Goal: Task Accomplishment & Management: Complete application form

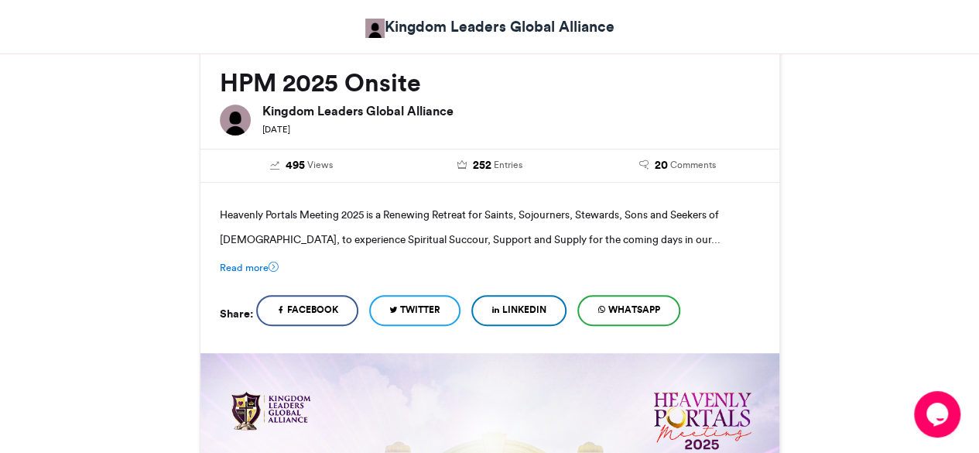
scroll to position [227, 0]
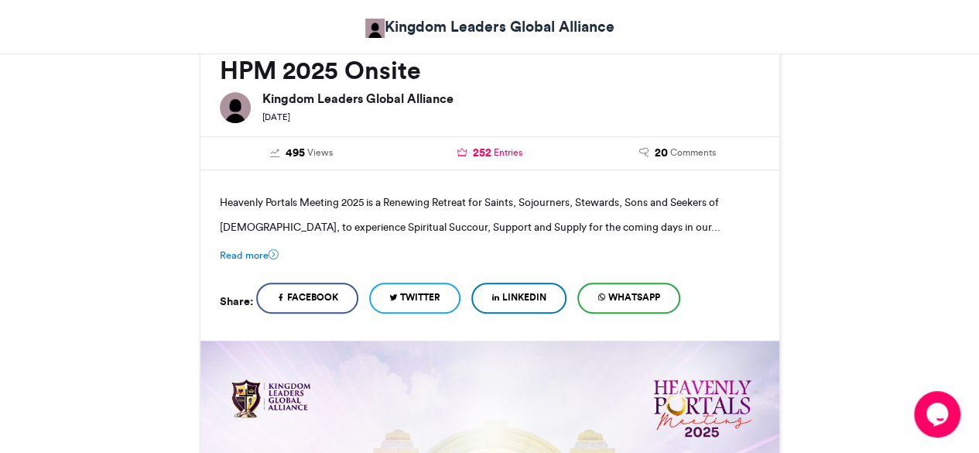
click at [481, 148] on span "252" at bounding box center [481, 153] width 19 height 17
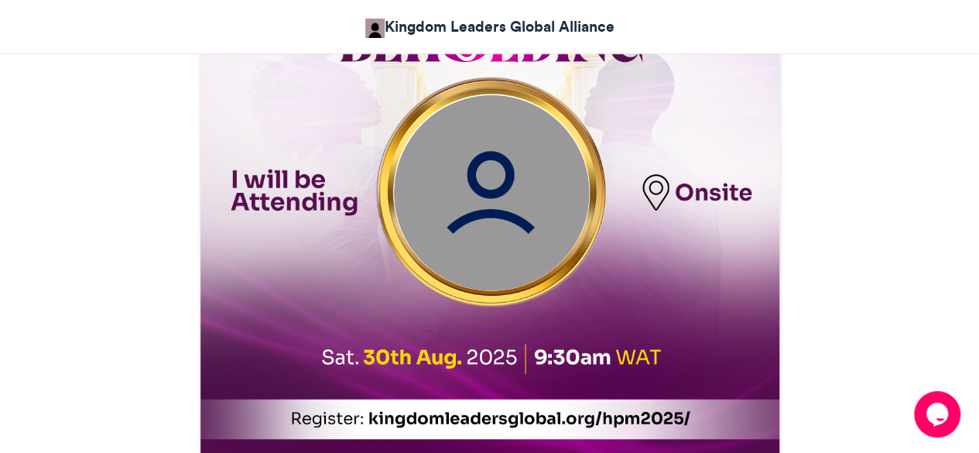
scroll to position [726, 0]
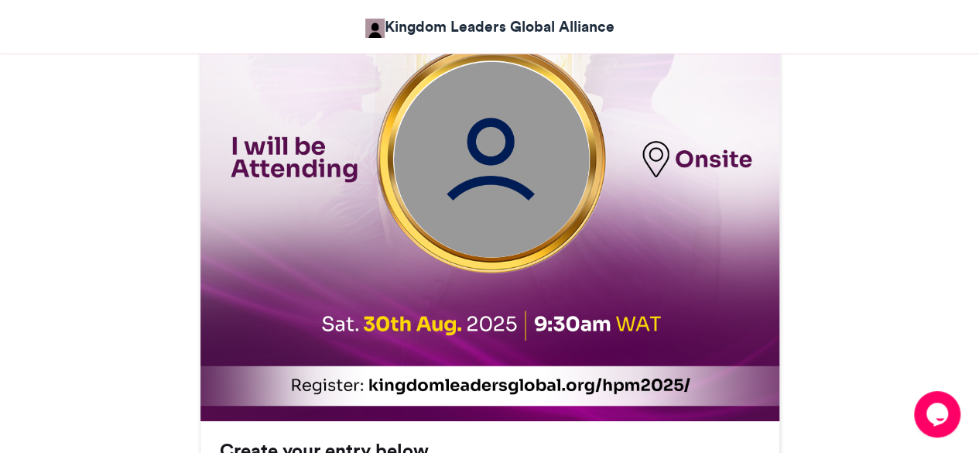
click at [524, 166] on img at bounding box center [491, 160] width 196 height 196
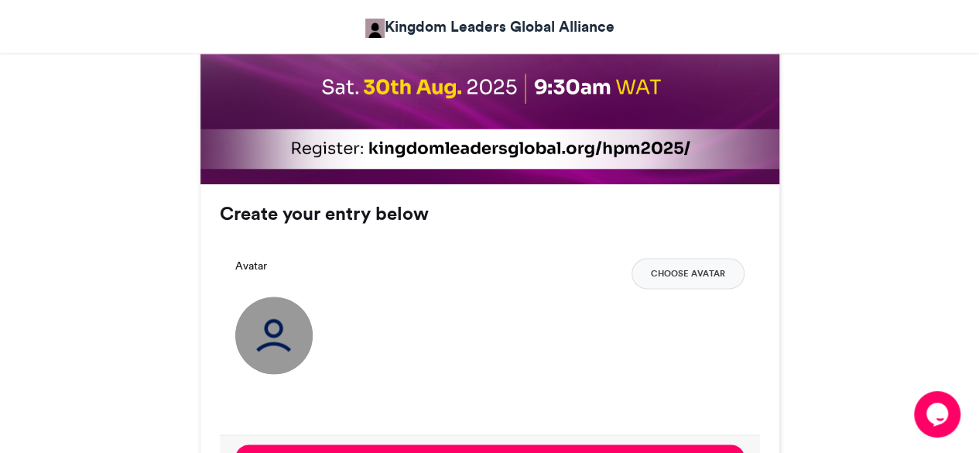
scroll to position [966, 0]
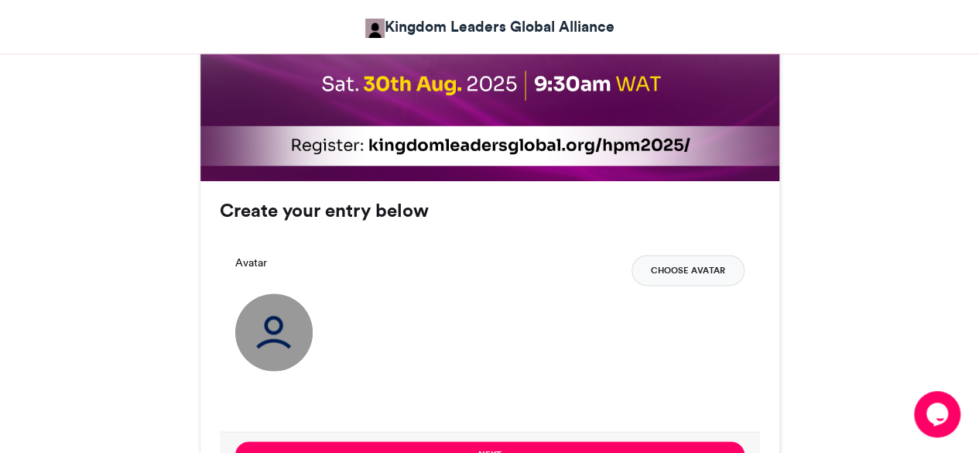
click at [676, 273] on button "Choose Avatar" at bounding box center [687, 270] width 113 height 31
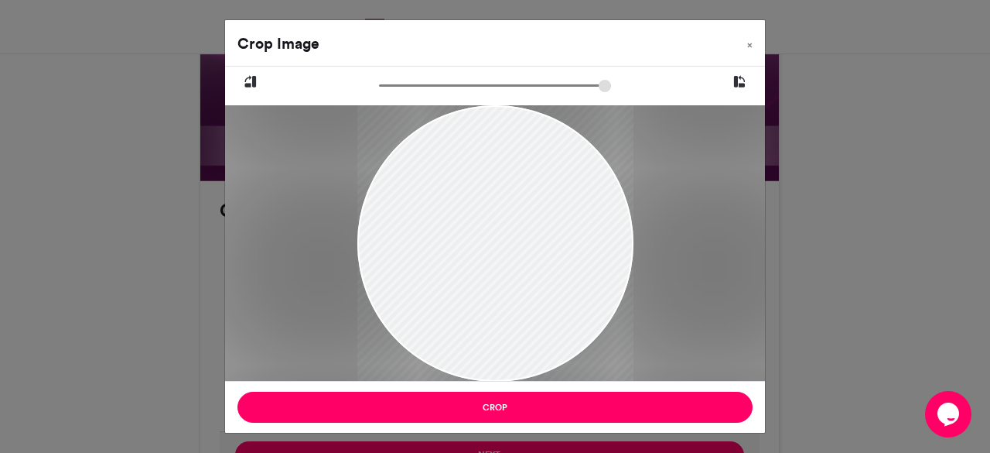
drag, startPoint x: 556, startPoint y: 298, endPoint x: 539, endPoint y: 234, distance: 65.7
click at [539, 234] on div at bounding box center [495, 234] width 276 height 296
drag, startPoint x: 539, startPoint y: 234, endPoint x: 515, endPoint y: 224, distance: 26.0
click at [515, 224] on div at bounding box center [495, 234] width 276 height 296
click at [754, 39] on button "×" at bounding box center [750, 41] width 30 height 43
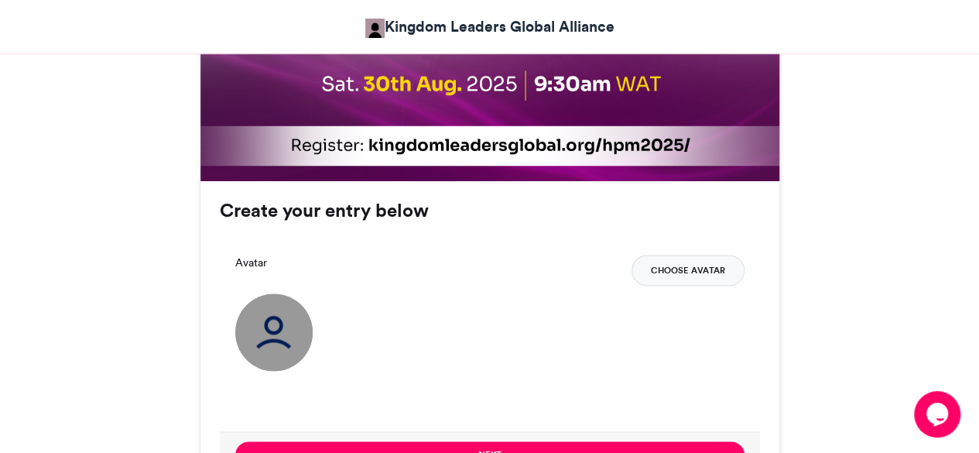
click at [691, 269] on button "Choose Avatar" at bounding box center [687, 270] width 113 height 31
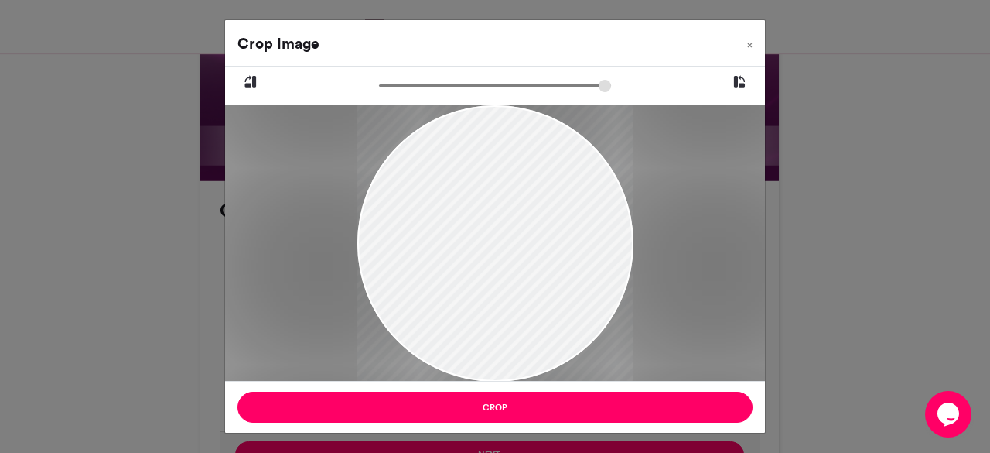
drag, startPoint x: 441, startPoint y: 245, endPoint x: 455, endPoint y: 294, distance: 51.4
click at [455, 294] on div at bounding box center [495, 293] width 276 height 414
drag, startPoint x: 463, startPoint y: 290, endPoint x: 500, endPoint y: 280, distance: 38.5
click at [500, 280] on div at bounding box center [495, 282] width 276 height 414
click at [747, 46] on button "×" at bounding box center [750, 41] width 30 height 43
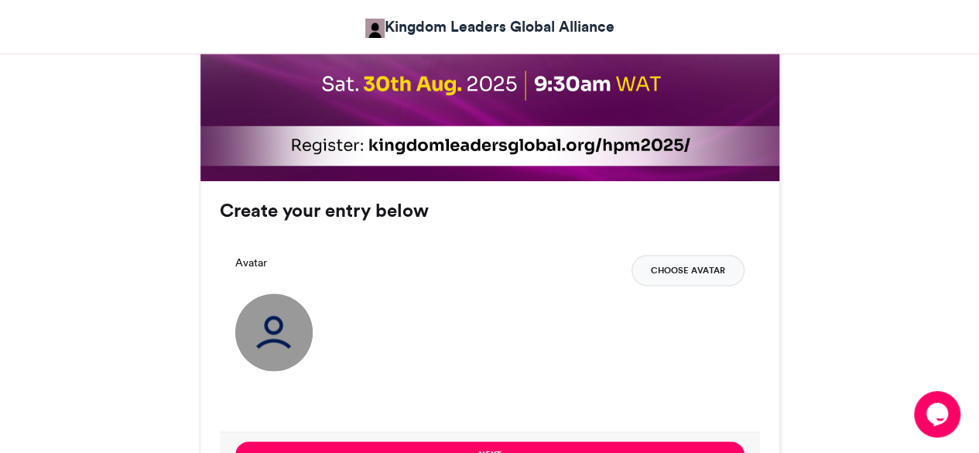
click at [669, 260] on button "Choose Avatar" at bounding box center [687, 270] width 113 height 31
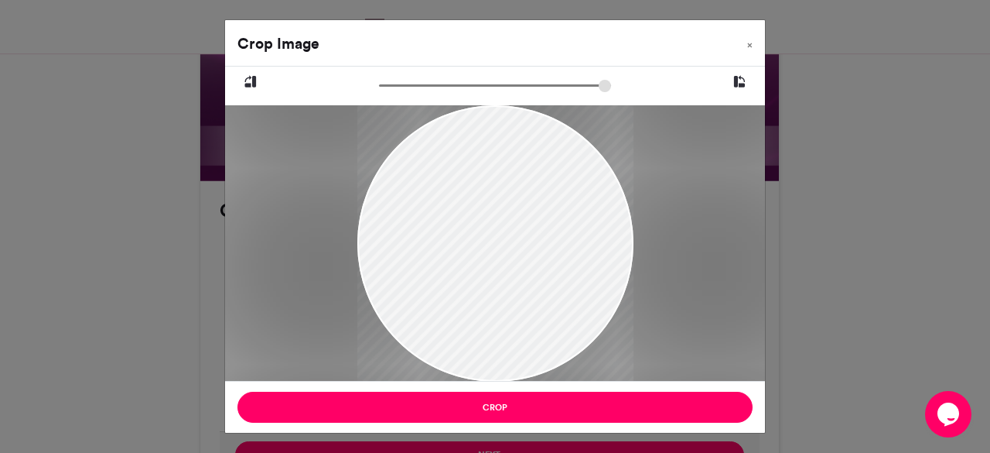
drag, startPoint x: 562, startPoint y: 259, endPoint x: 568, endPoint y: 284, distance: 25.5
click at [568, 284] on div at bounding box center [495, 269] width 276 height 414
click at [563, 288] on div at bounding box center [495, 272] width 276 height 414
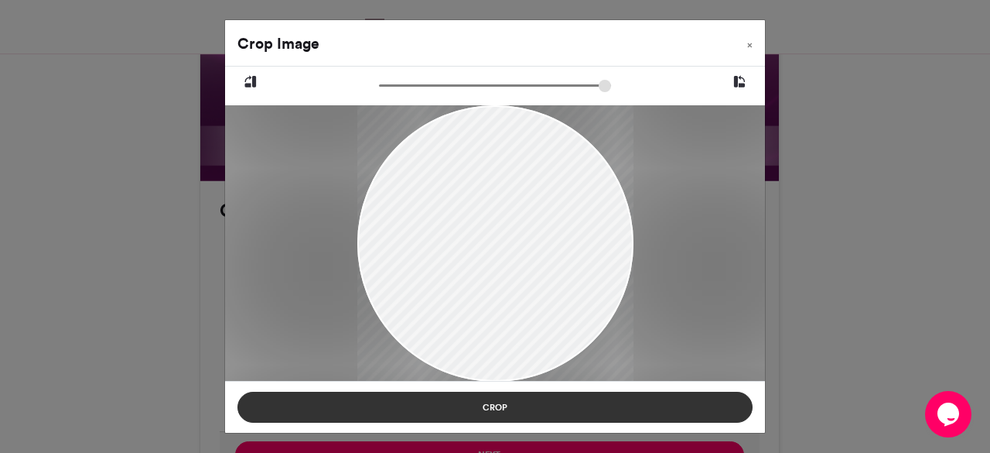
click at [484, 414] on button "Crop" at bounding box center [495, 407] width 515 height 31
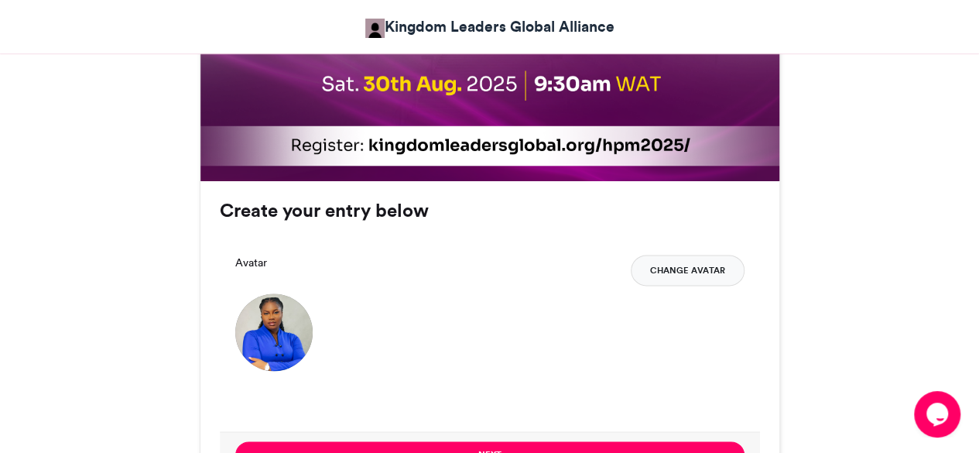
click at [680, 268] on button "Change Avatar" at bounding box center [688, 270] width 114 height 31
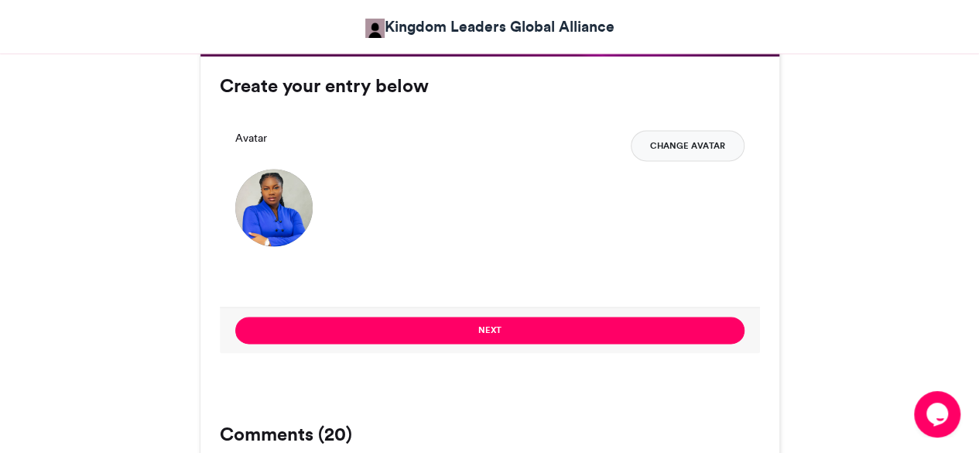
scroll to position [1090, 0]
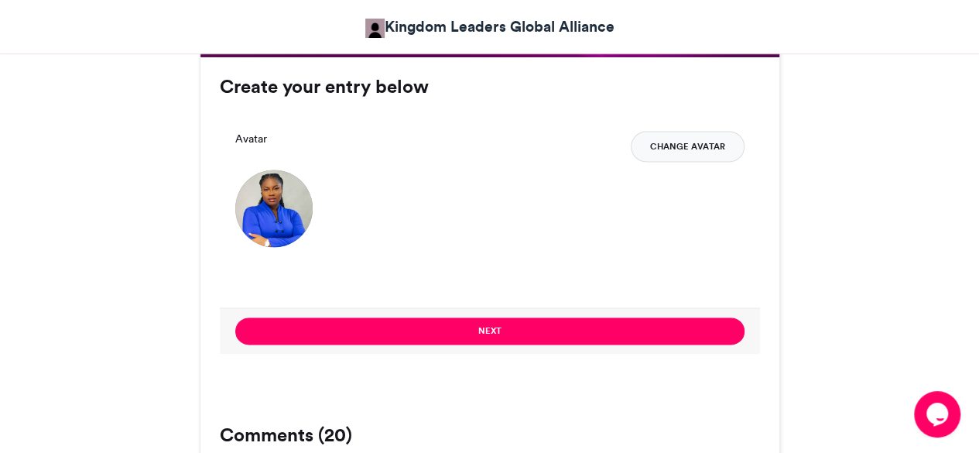
click at [732, 151] on button "Change Avatar" at bounding box center [688, 146] width 114 height 31
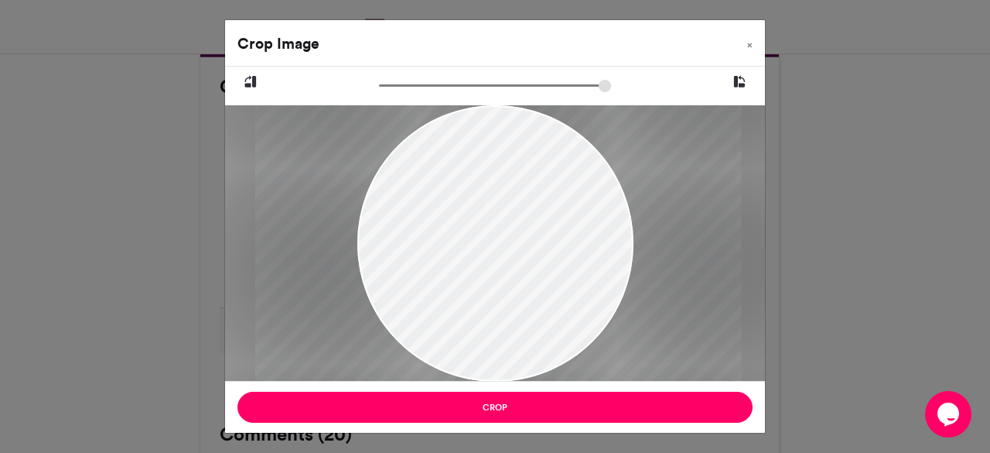
type input "*****"
click at [750, 45] on span "×" at bounding box center [749, 44] width 5 height 9
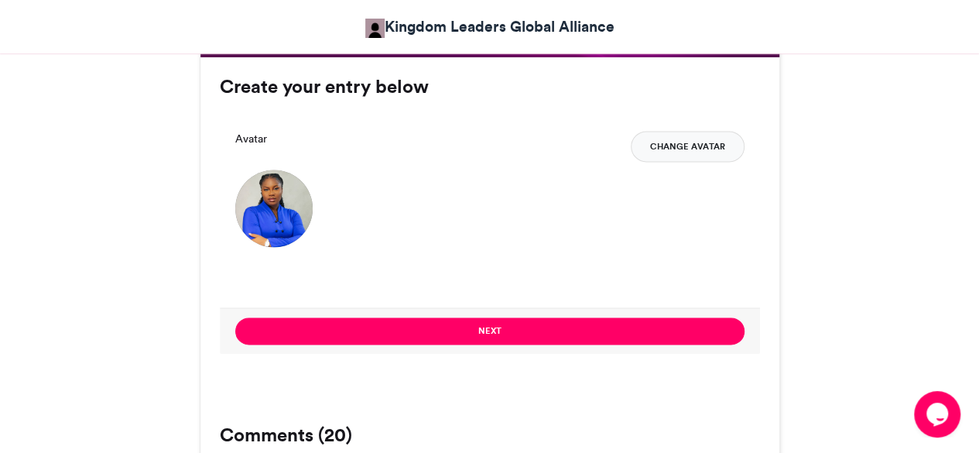
click at [686, 149] on button "Change Avatar" at bounding box center [688, 146] width 114 height 31
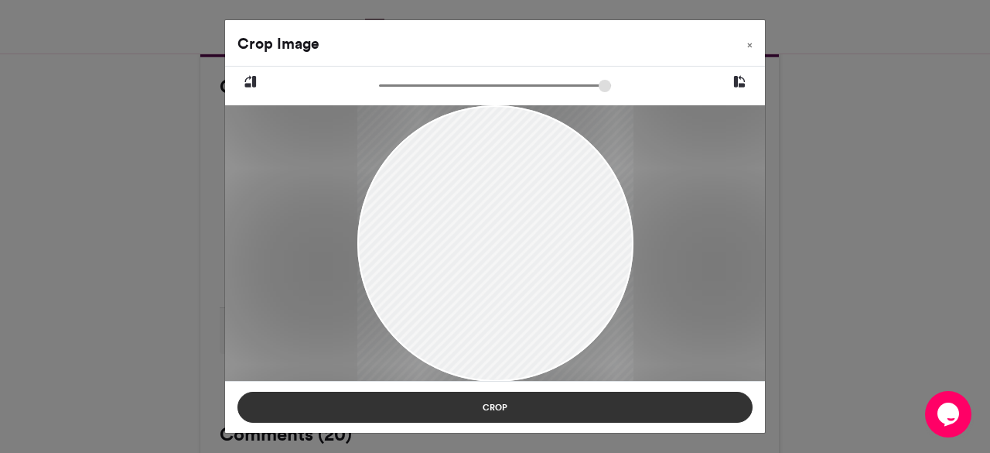
click at [548, 412] on button "Crop" at bounding box center [495, 407] width 515 height 31
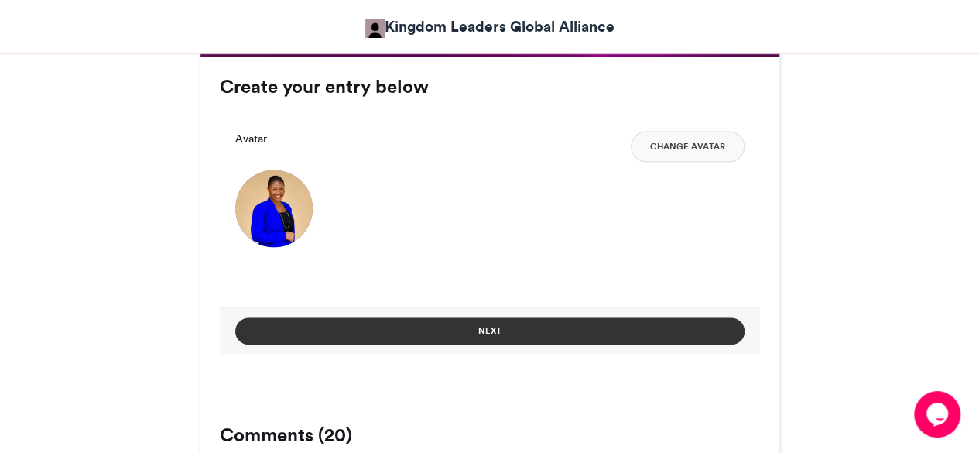
click at [514, 331] on button "Next" at bounding box center [489, 330] width 509 height 27
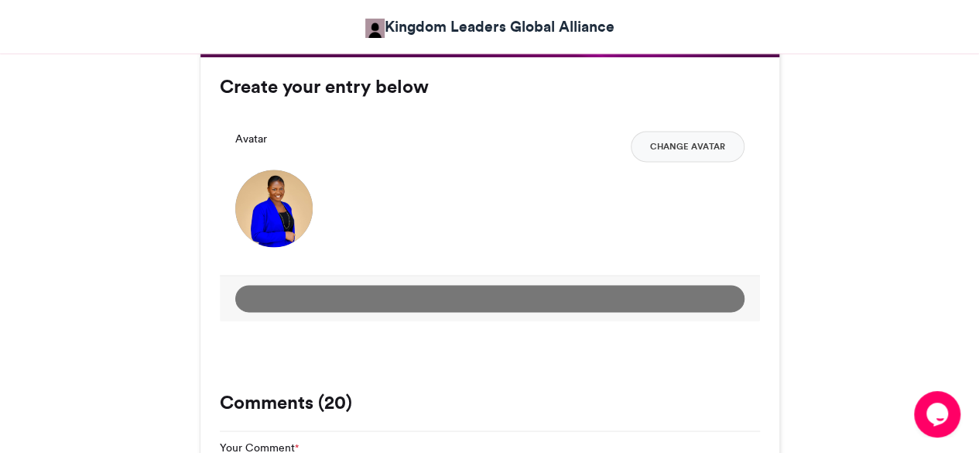
scroll to position [873, 0]
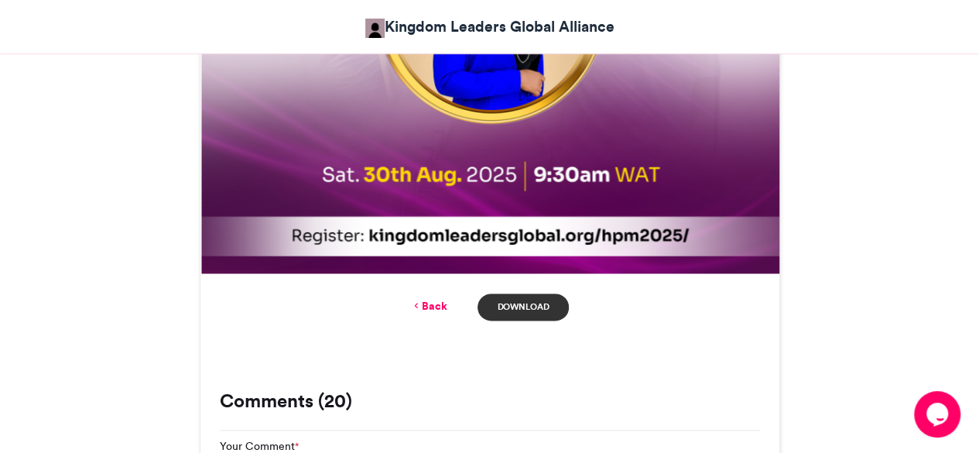
click at [519, 312] on link "Download" at bounding box center [522, 306] width 91 height 27
